Goal: Transaction & Acquisition: Purchase product/service

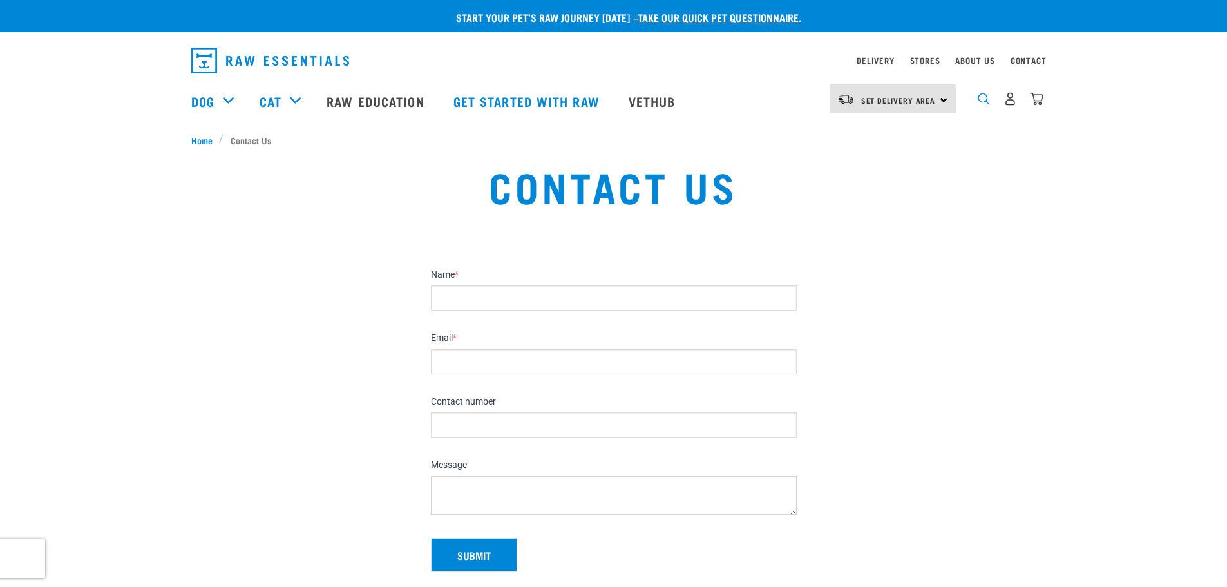
drag, startPoint x: 989, startPoint y: 94, endPoint x: 983, endPoint y: 101, distance: 8.8
click at [985, 100] on div "dropdown navigation" at bounding box center [984, 99] width 14 height 14
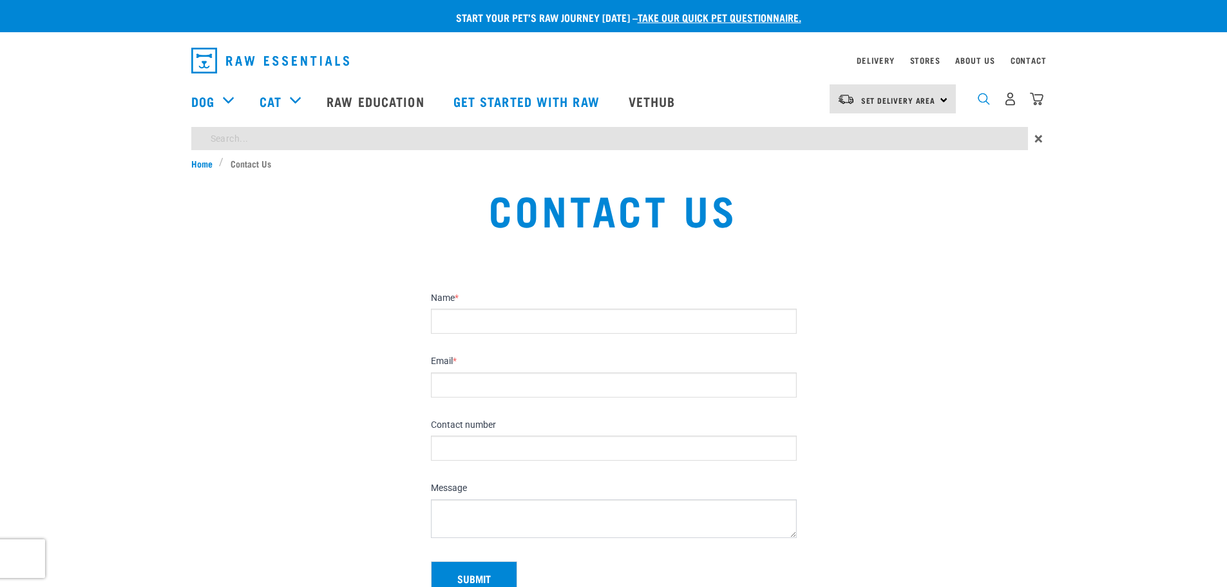
click at [981, 105] on img "dropdown navigation" at bounding box center [984, 99] width 12 height 12
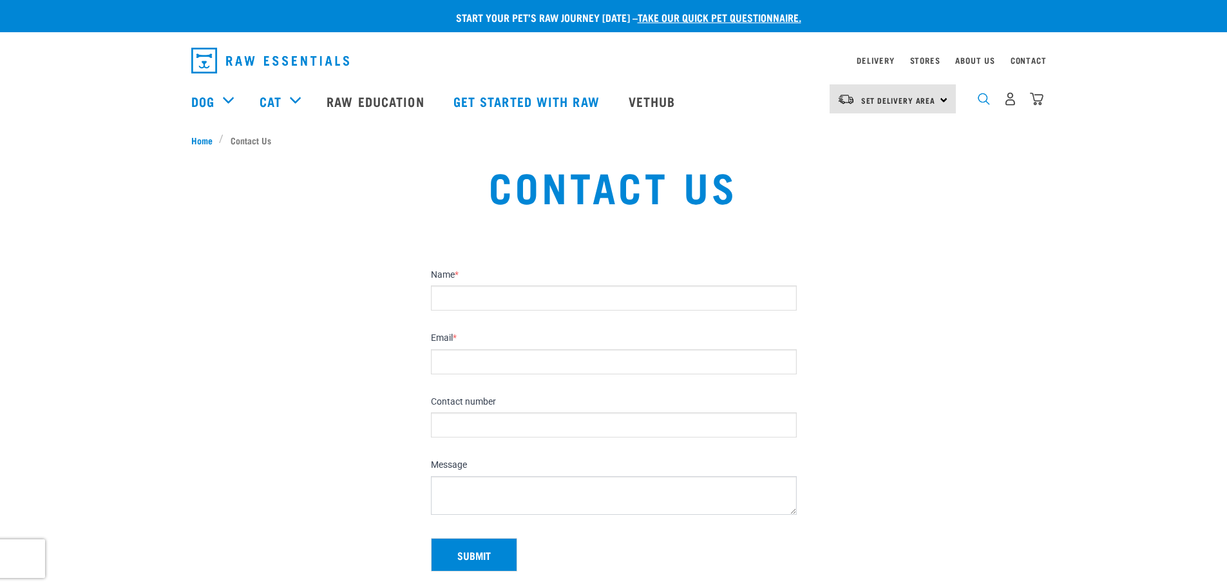
click at [978, 103] on img "dropdown navigation" at bounding box center [984, 99] width 12 height 12
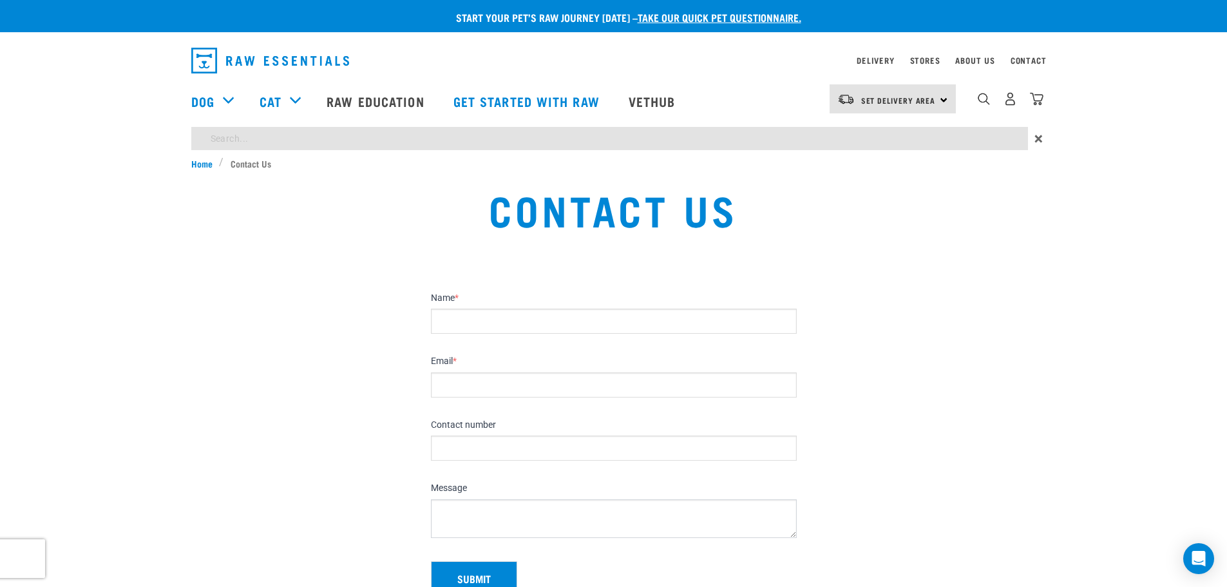
click at [520, 146] on input "search" at bounding box center [609, 138] width 837 height 23
type input "b"
type input "venison heart and tripe"
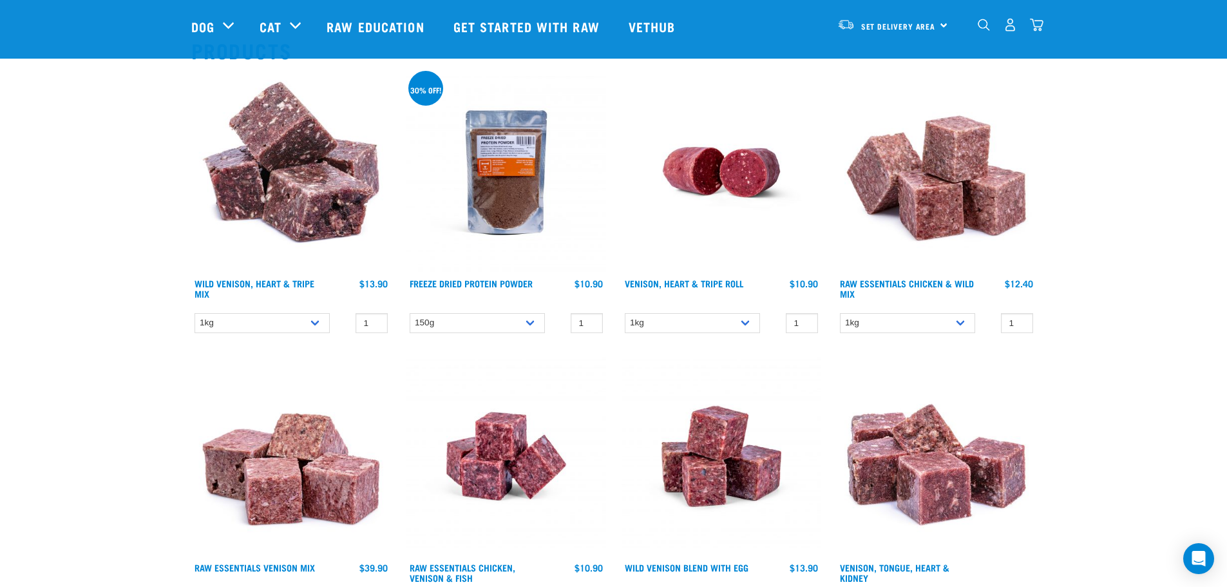
scroll to position [129, 0]
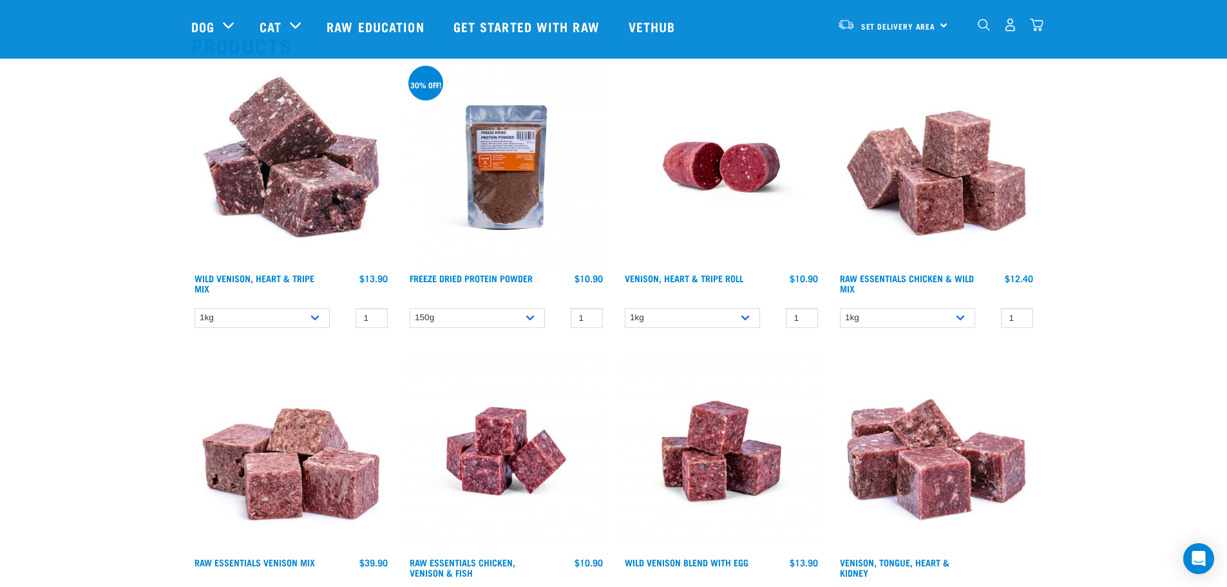
click at [269, 214] on img at bounding box center [291, 167] width 200 height 200
